Goal: Find specific page/section: Find specific page/section

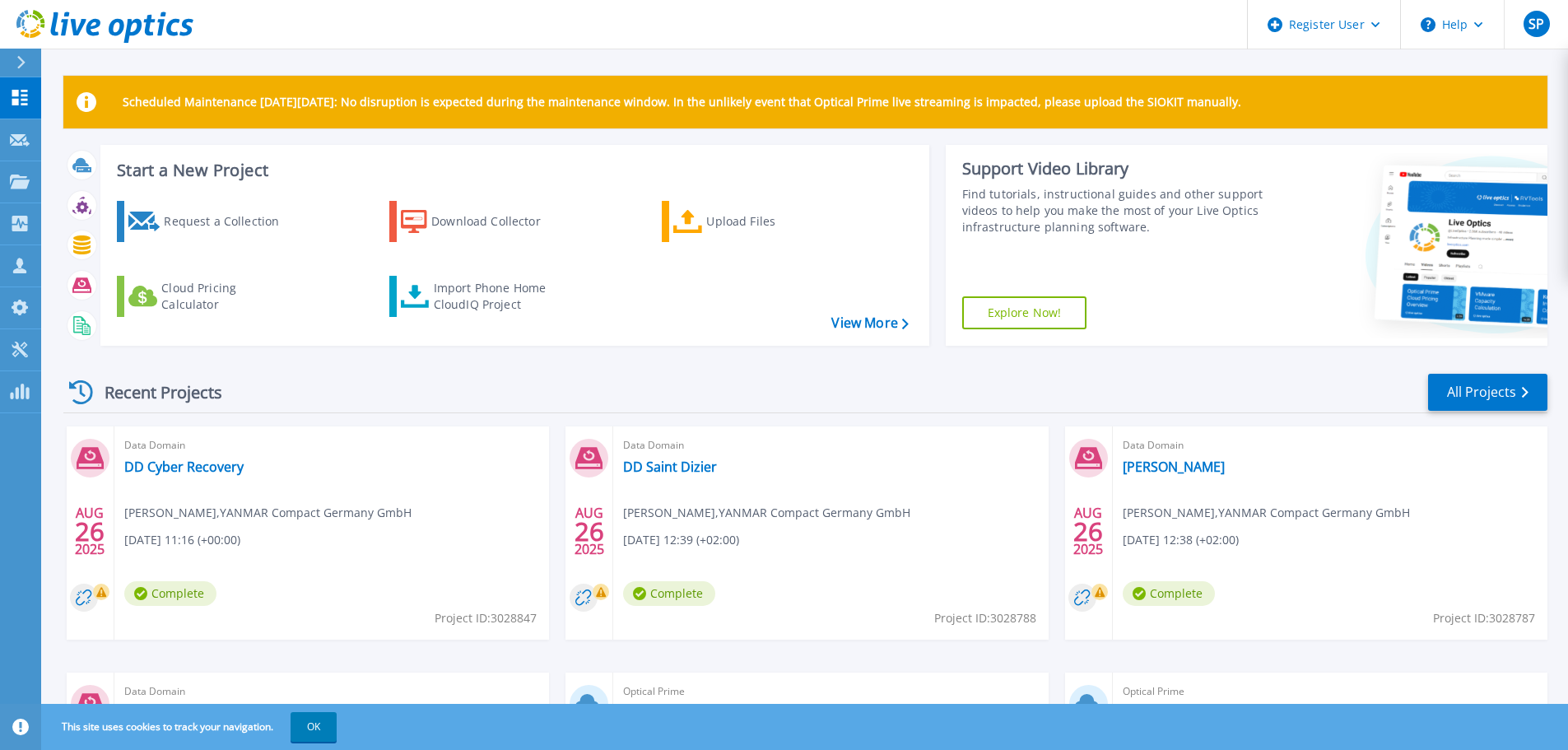
click at [457, 405] on div "Recent Projects All Projects" at bounding box center [805, 392] width 1484 height 41
click at [15, 188] on icon at bounding box center [19, 181] width 20 height 14
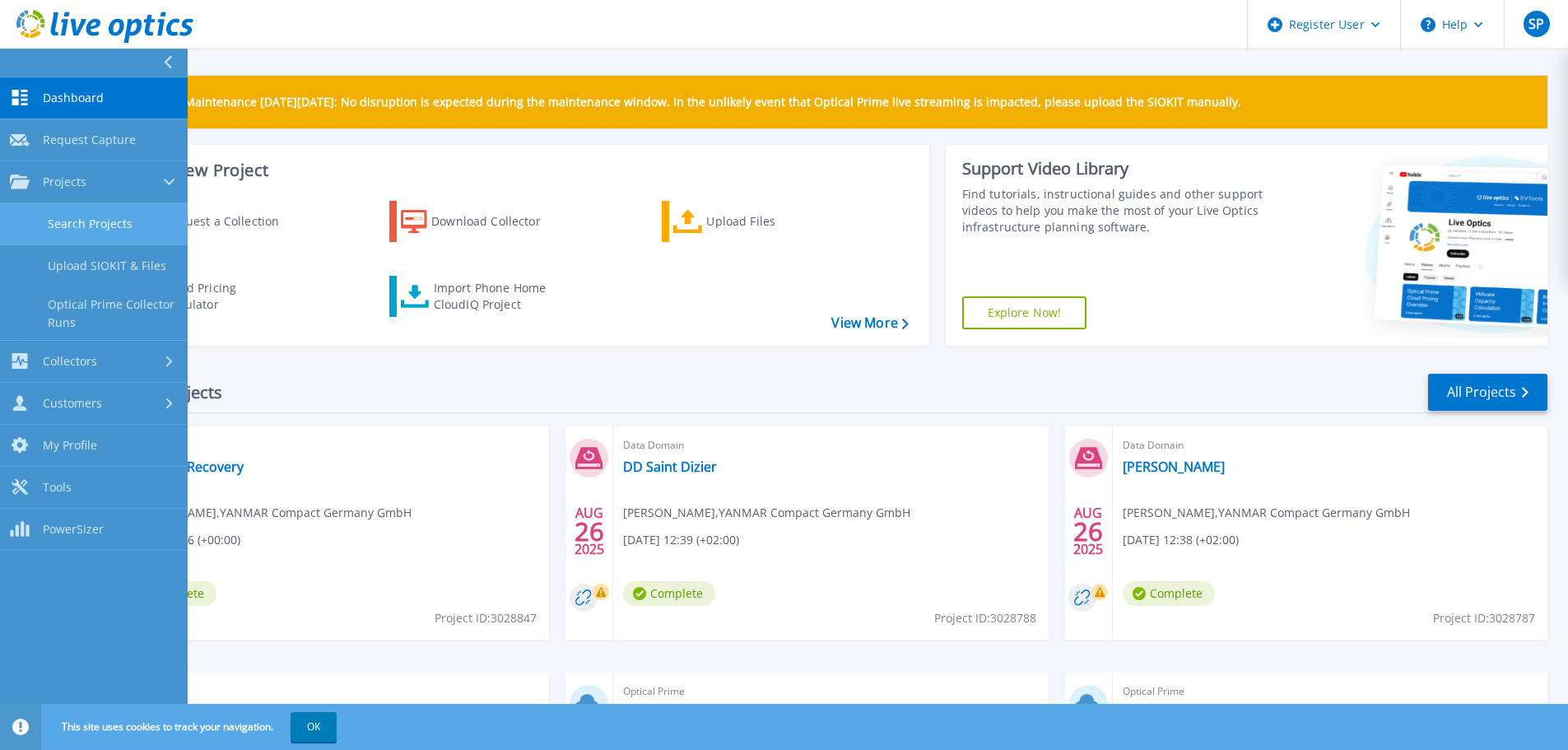
click at [100, 231] on link "Search Projects" at bounding box center [94, 224] width 188 height 42
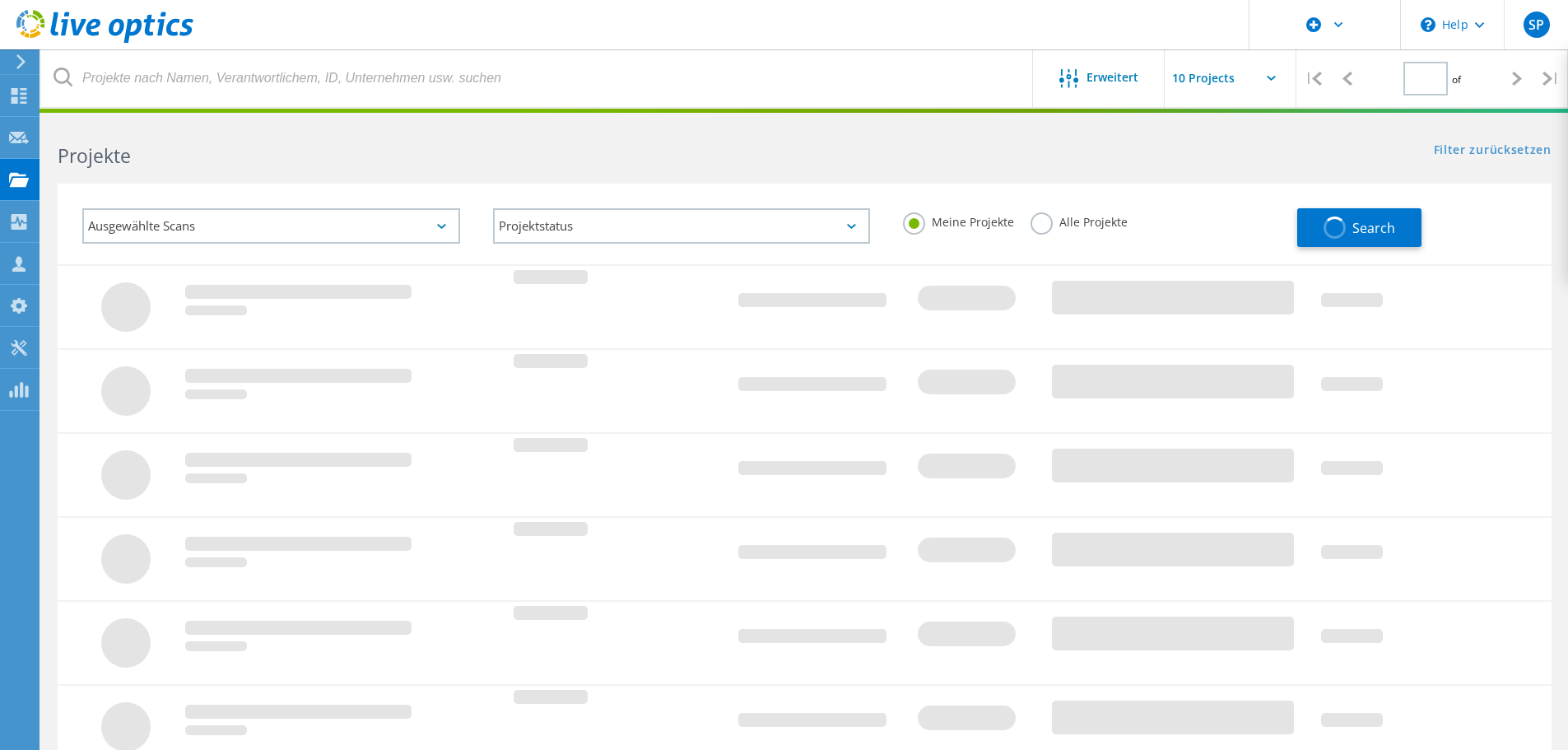
type input "1"
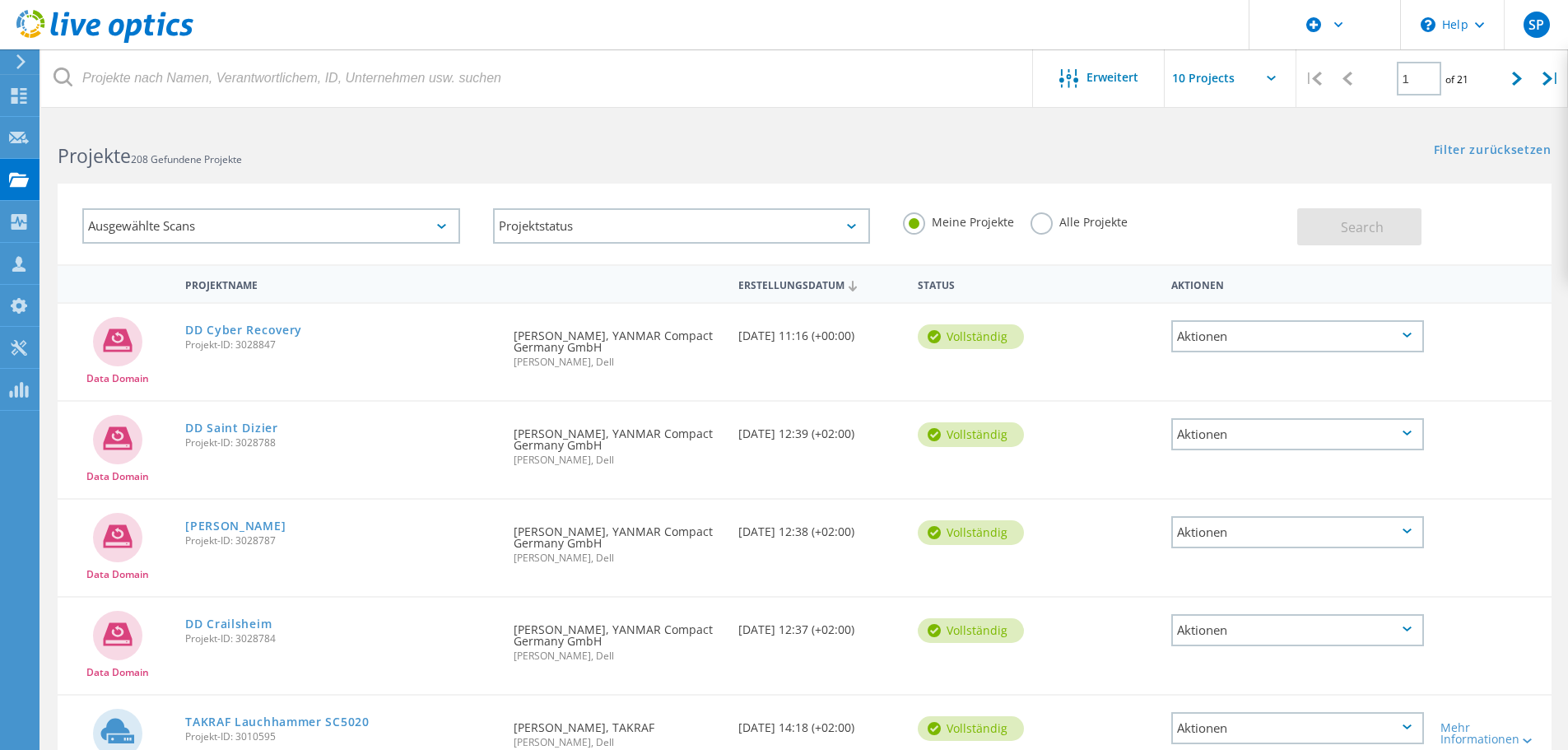
click at [1032, 226] on label "Alle Projekte" at bounding box center [1078, 220] width 97 height 15
click at [0, 0] on input "Alle Projekte" at bounding box center [0, 0] width 0 height 0
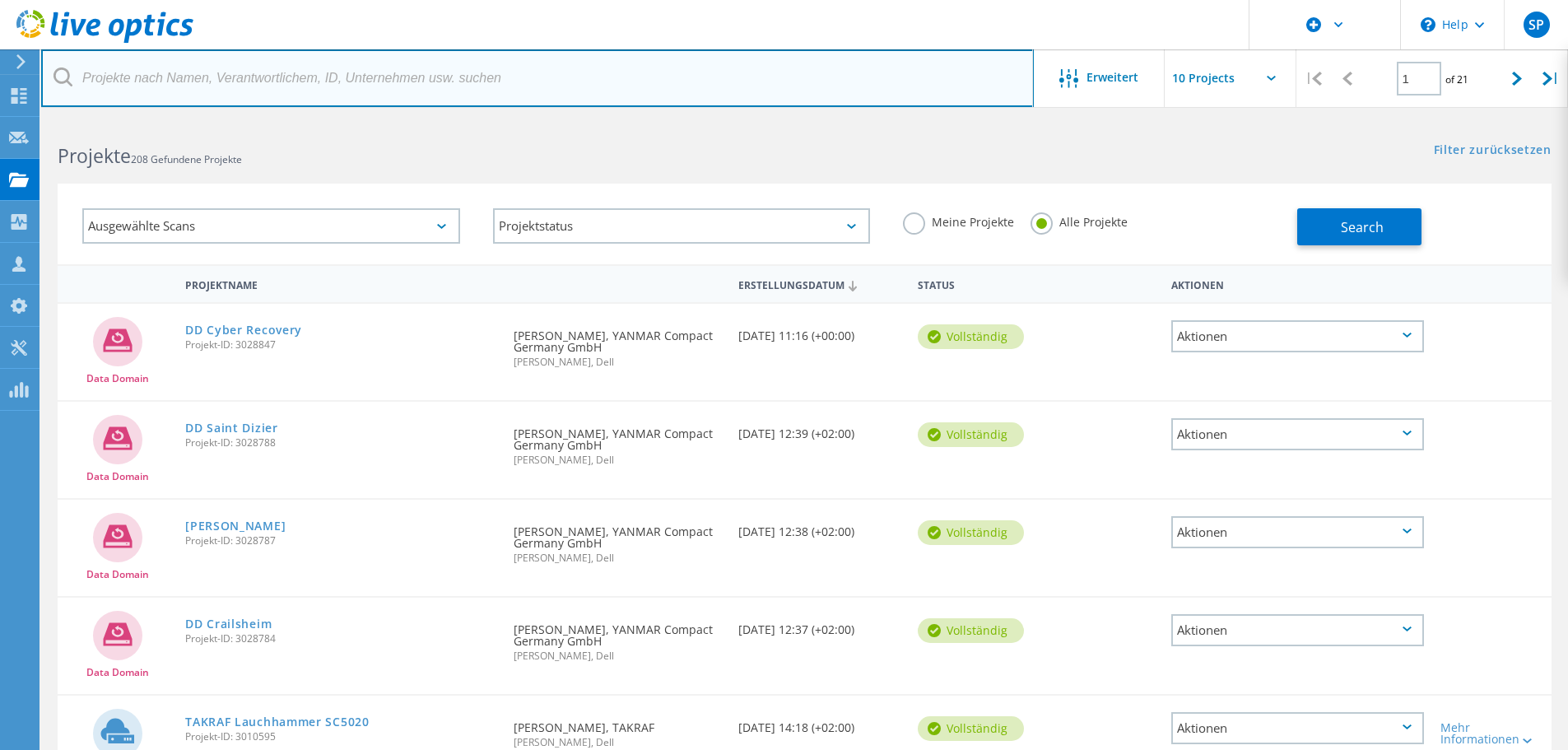
drag, startPoint x: 279, startPoint y: 94, endPoint x: 569, endPoint y: 393, distance: 416.5
click at [279, 96] on input "text" at bounding box center [537, 78] width 993 height 58
paste input "huber-roetz.de/"
type input "huber-roetz.de"
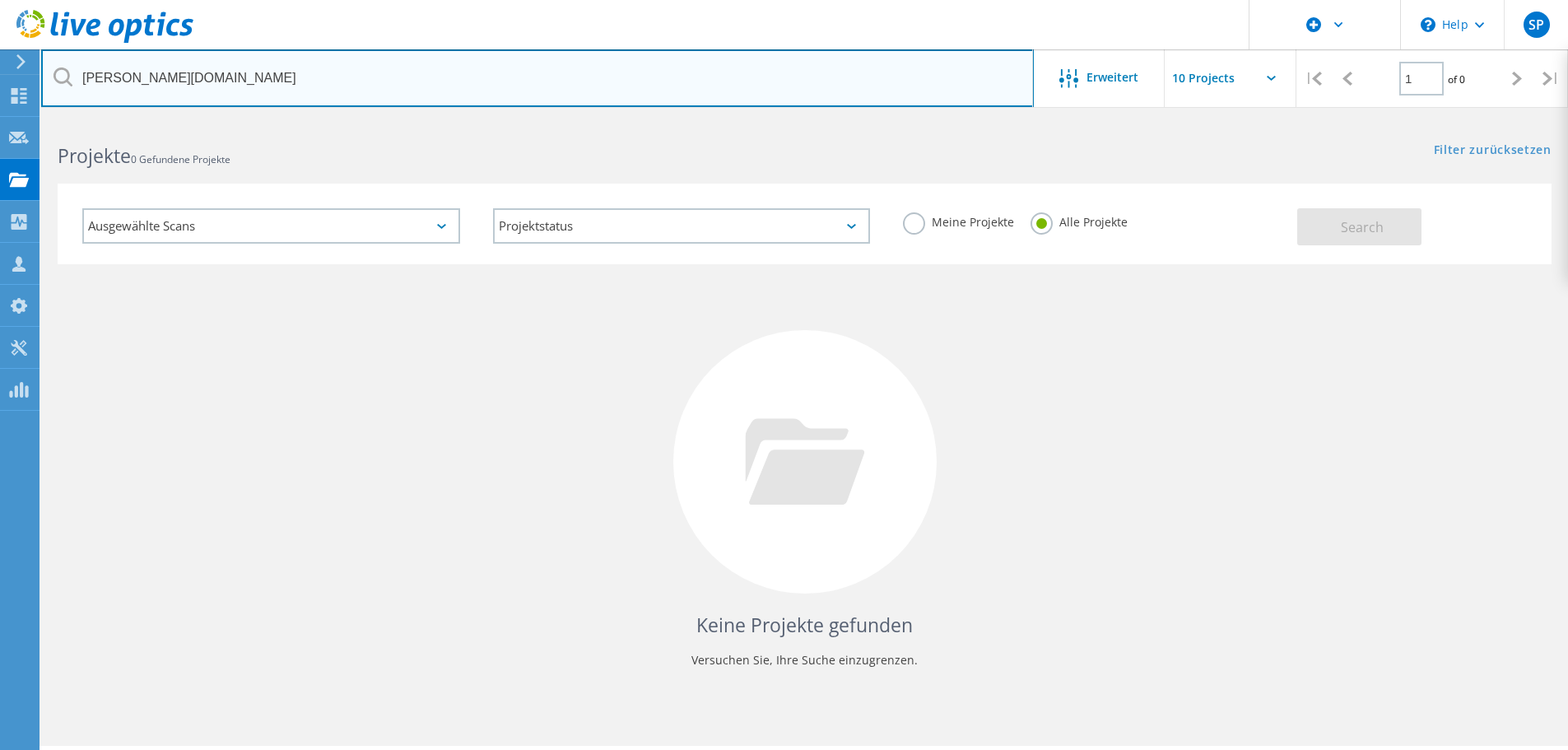
click at [667, 84] on input "huber-roetz.de" at bounding box center [537, 78] width 993 height 58
